Goal: Find contact information: Find contact information

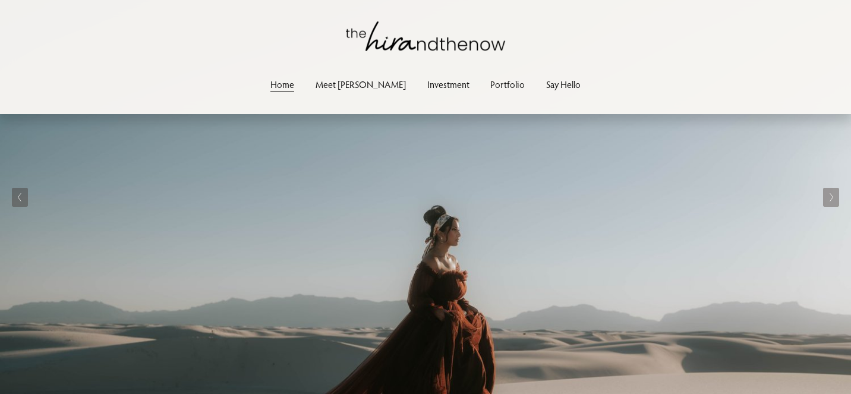
click at [546, 80] on link "Say Hello" at bounding box center [563, 85] width 34 height 16
